Goal: Task Accomplishment & Management: Manage account settings

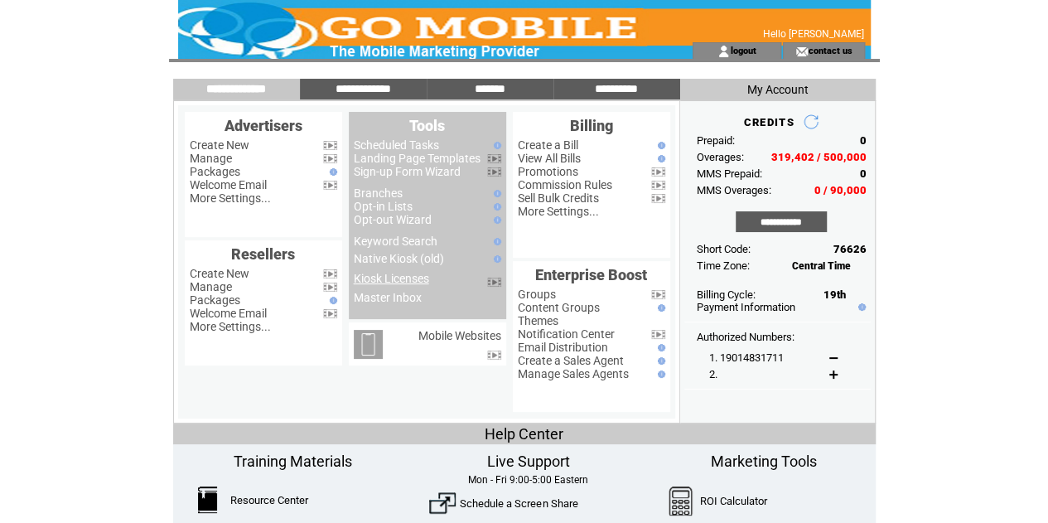
click at [396, 282] on link "Kiosk Licenses" at bounding box center [391, 278] width 75 height 13
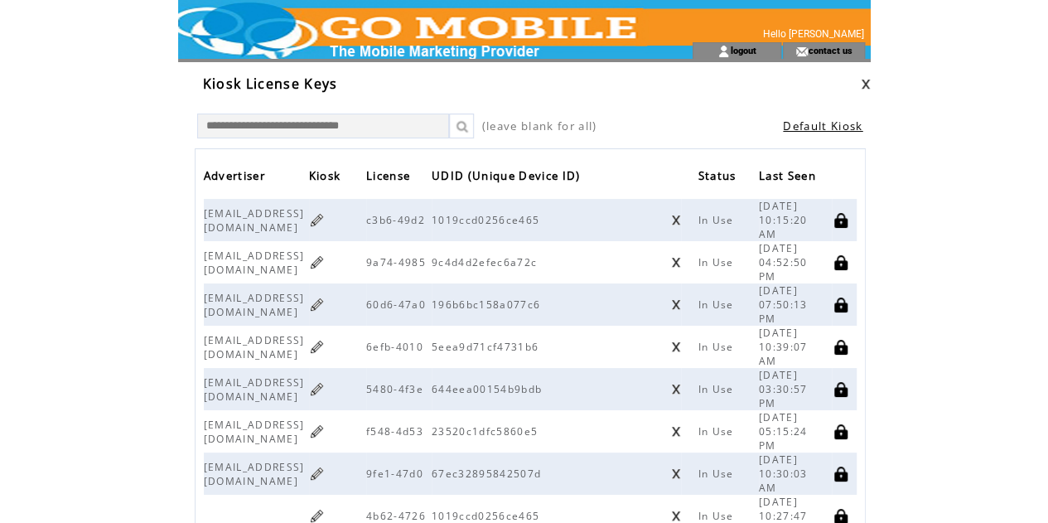
click at [325, 475] on link at bounding box center [317, 474] width 16 height 16
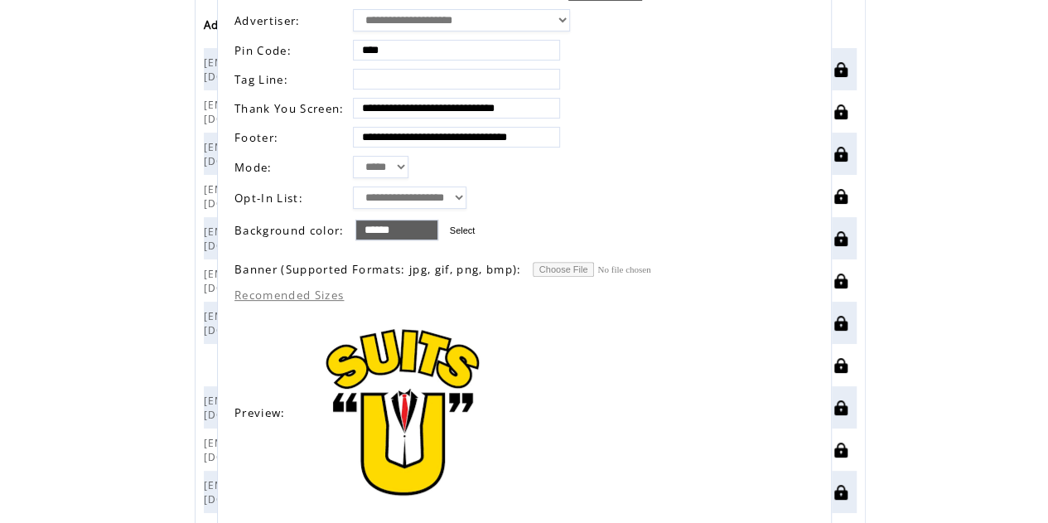
scroll to position [131, 0]
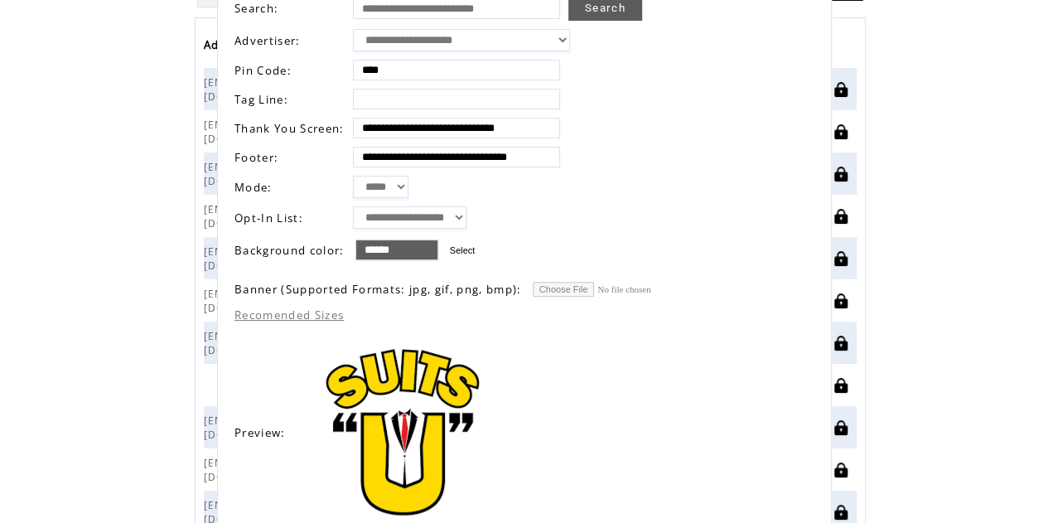
click at [468, 245] on label "Select" at bounding box center [463, 250] width 26 height 10
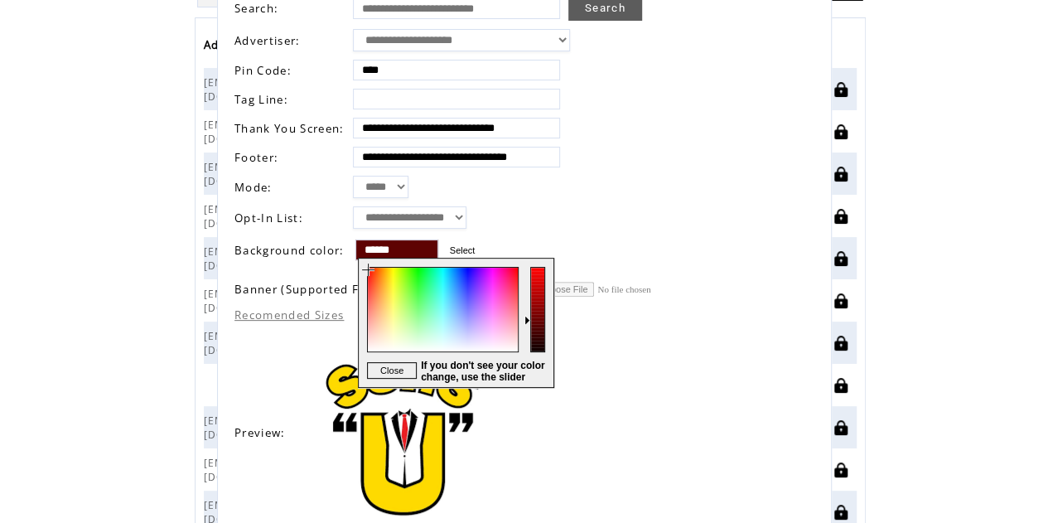
drag, startPoint x: 368, startPoint y: 281, endPoint x: 361, endPoint y: 268, distance: 14.1
click at [361, 268] on div at bounding box center [442, 323] width 166 height 128
drag, startPoint x: 537, startPoint y: 297, endPoint x: 540, endPoint y: 270, distance: 27.5
click at [540, 270] on div at bounding box center [538, 323] width 29 height 128
click at [515, 272] on div at bounding box center [442, 323] width 166 height 128
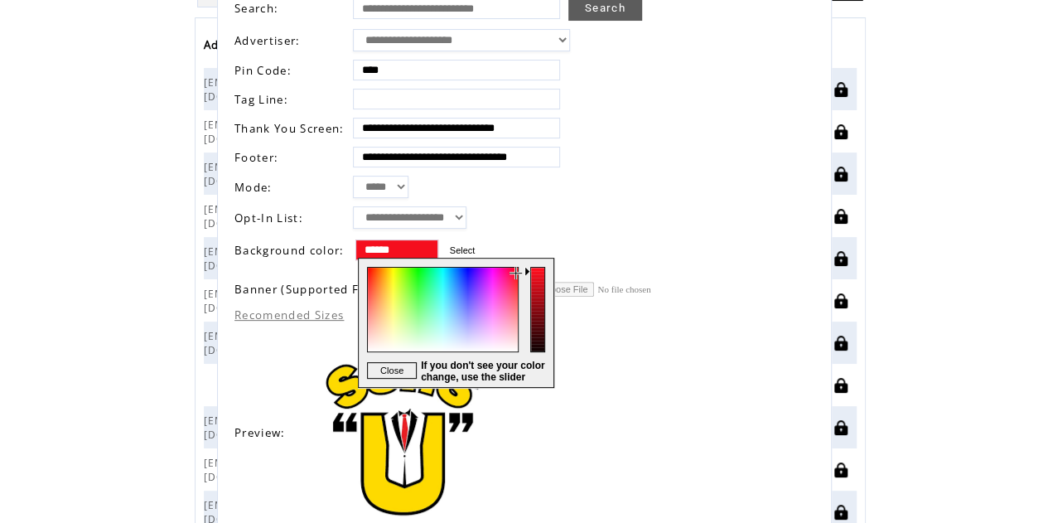
type input "******"
click at [517, 269] on div at bounding box center [442, 323] width 166 height 128
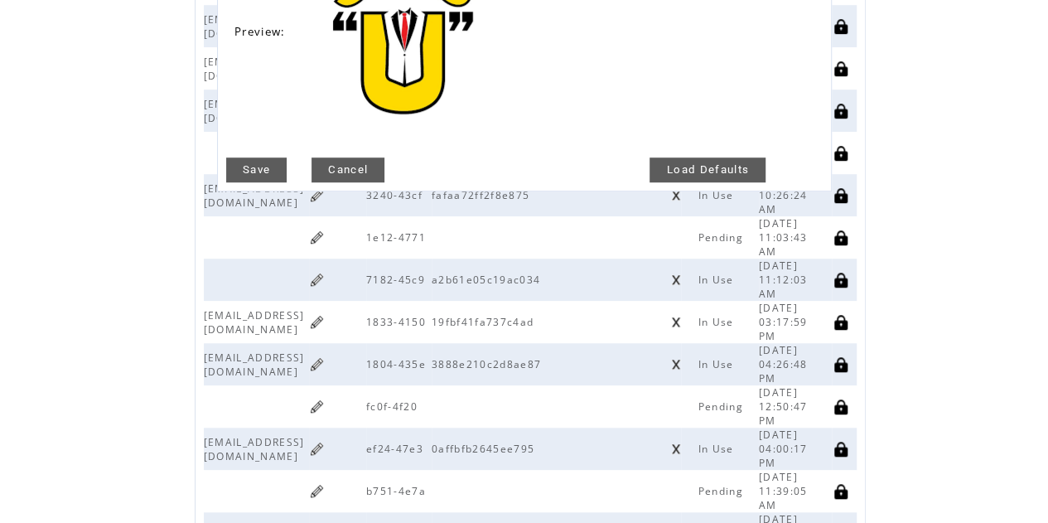
scroll to position [529, 0]
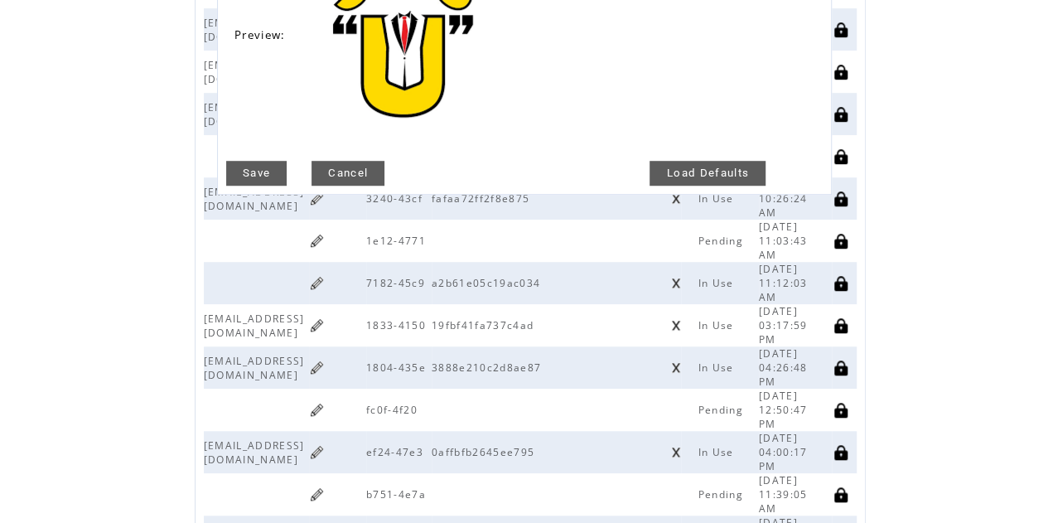
click at [270, 181] on link "Save" at bounding box center [256, 173] width 60 height 25
